Goal: Information Seeking & Learning: Stay updated

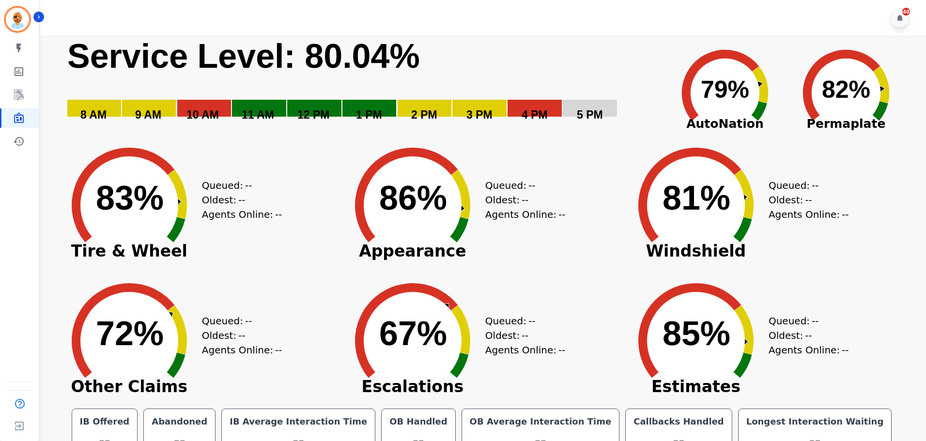
scroll to position [22, 0]
